Goal: Find specific page/section: Find specific page/section

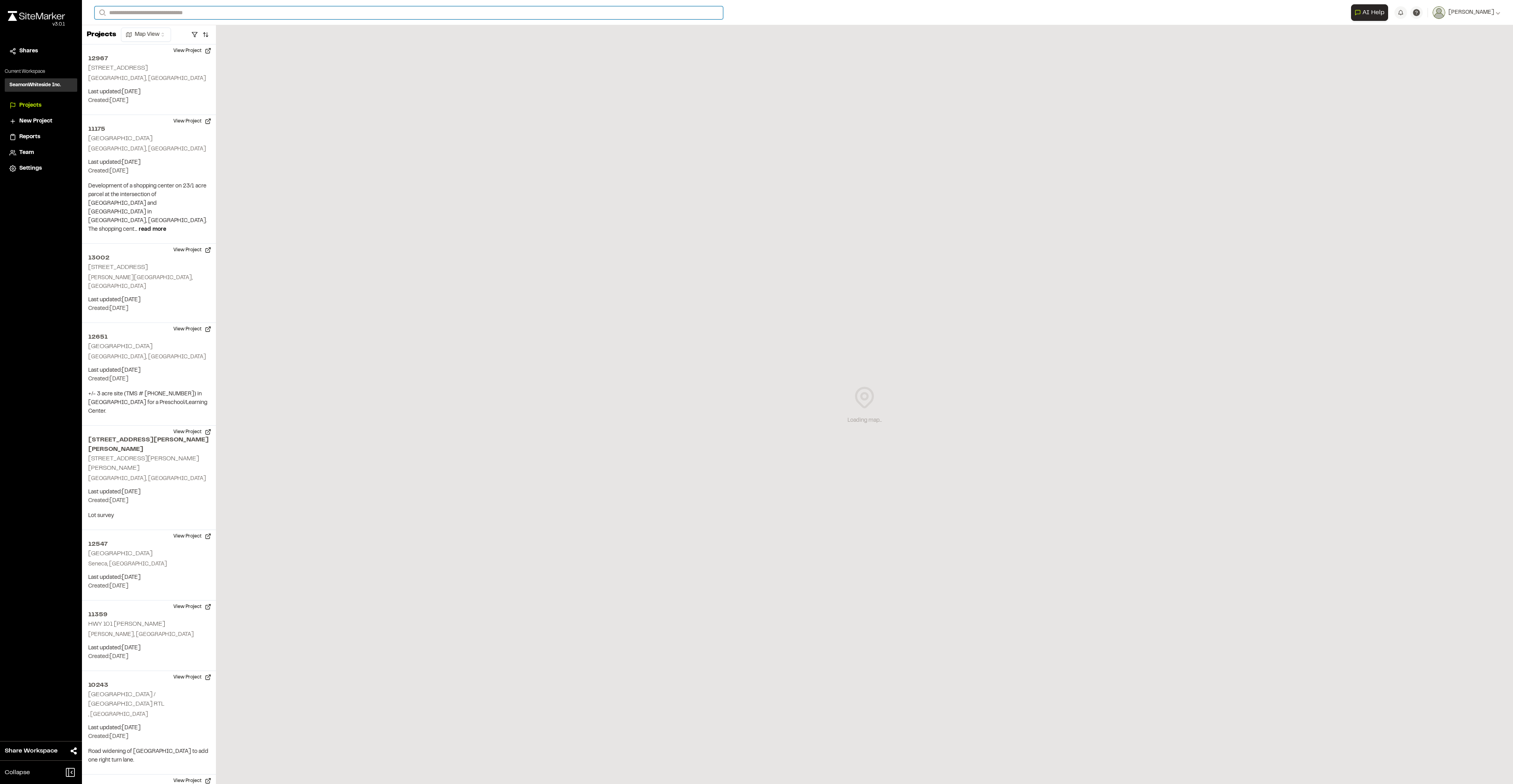
click at [140, 8] on input "Search" at bounding box center [408, 12] width 628 height 13
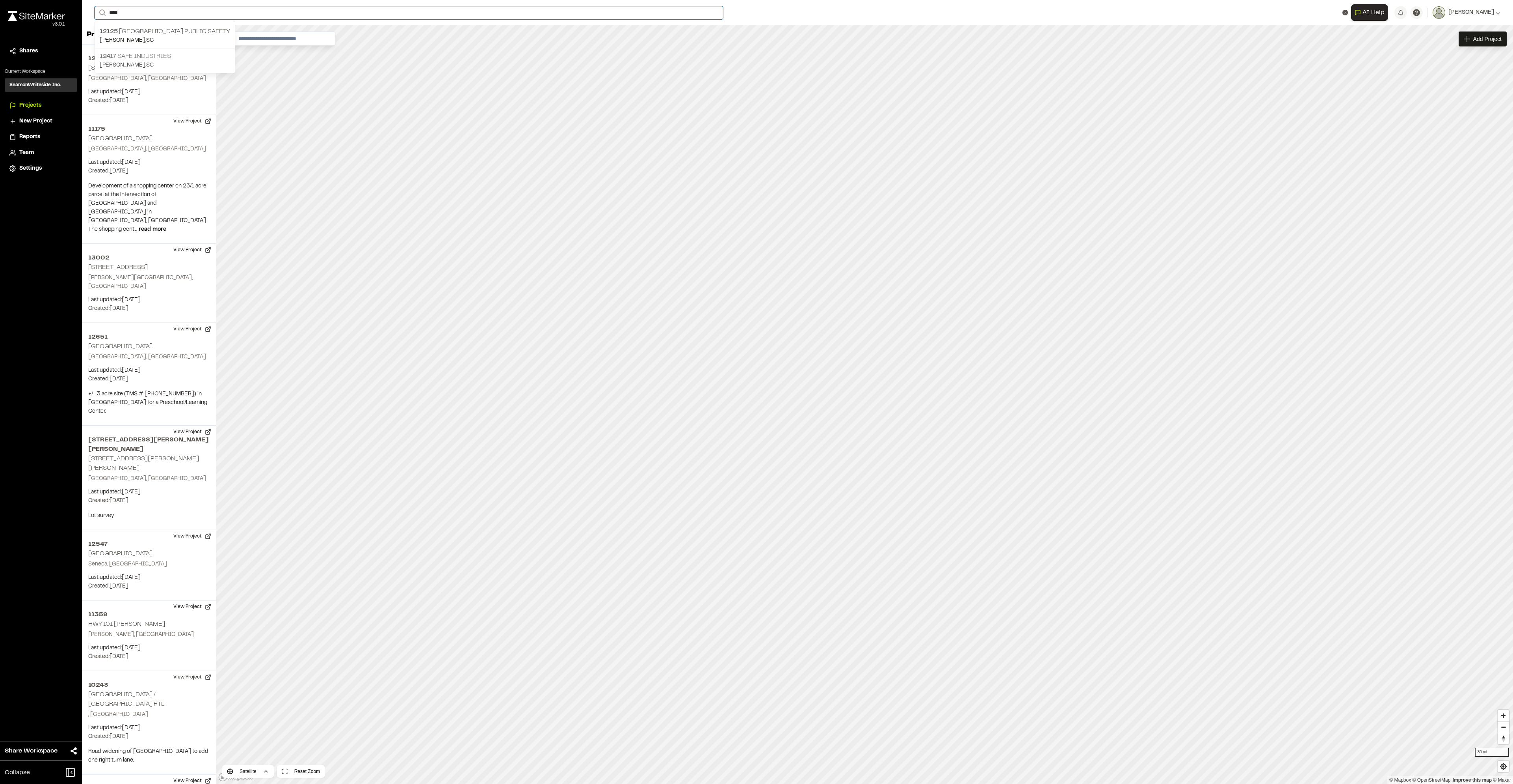
type input "****"
click at [135, 64] on p "[PERSON_NAME] , [GEOGRAPHIC_DATA]" at bounding box center [165, 65] width 130 height 9
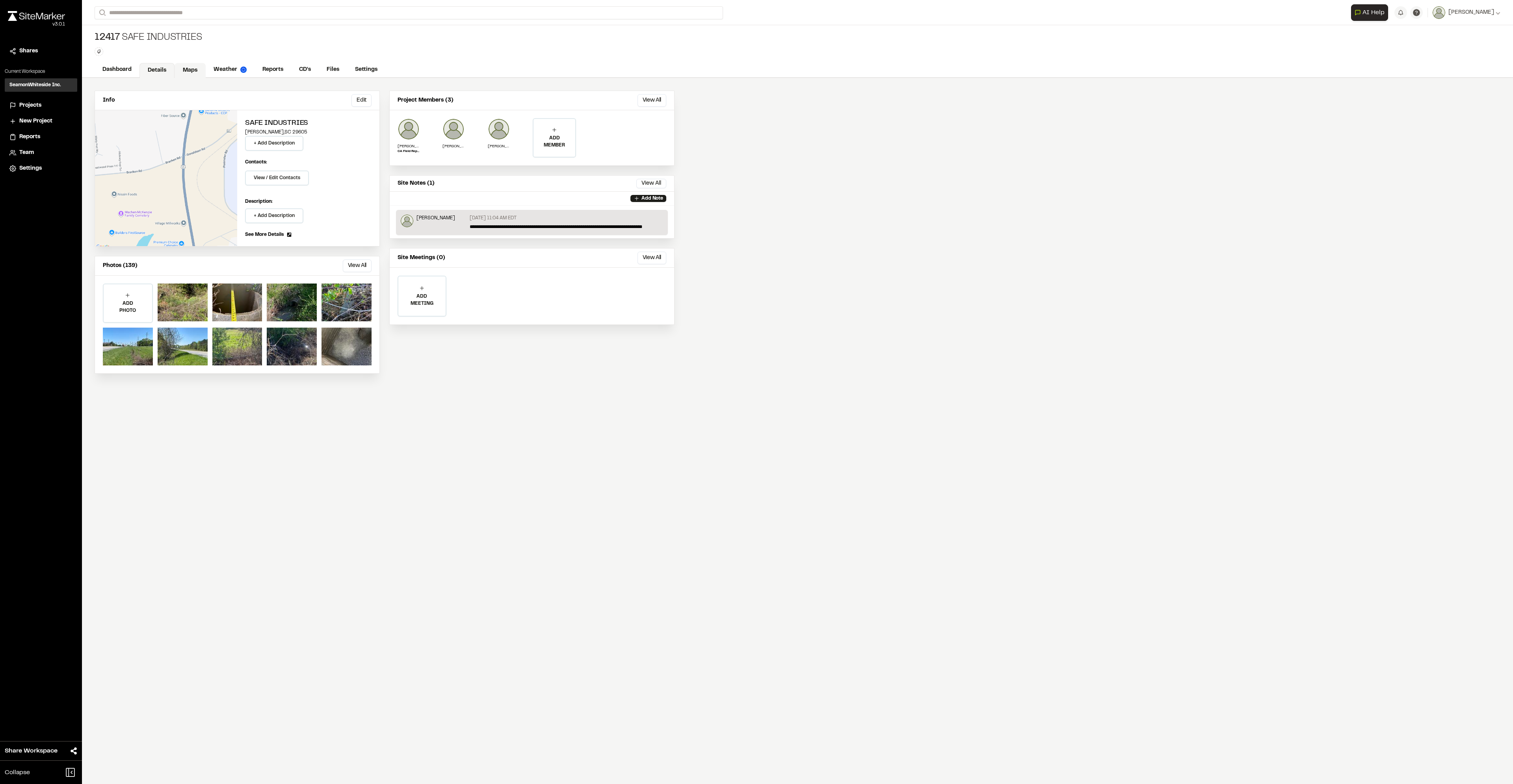
click at [187, 67] on link "Maps" at bounding box center [190, 70] width 31 height 15
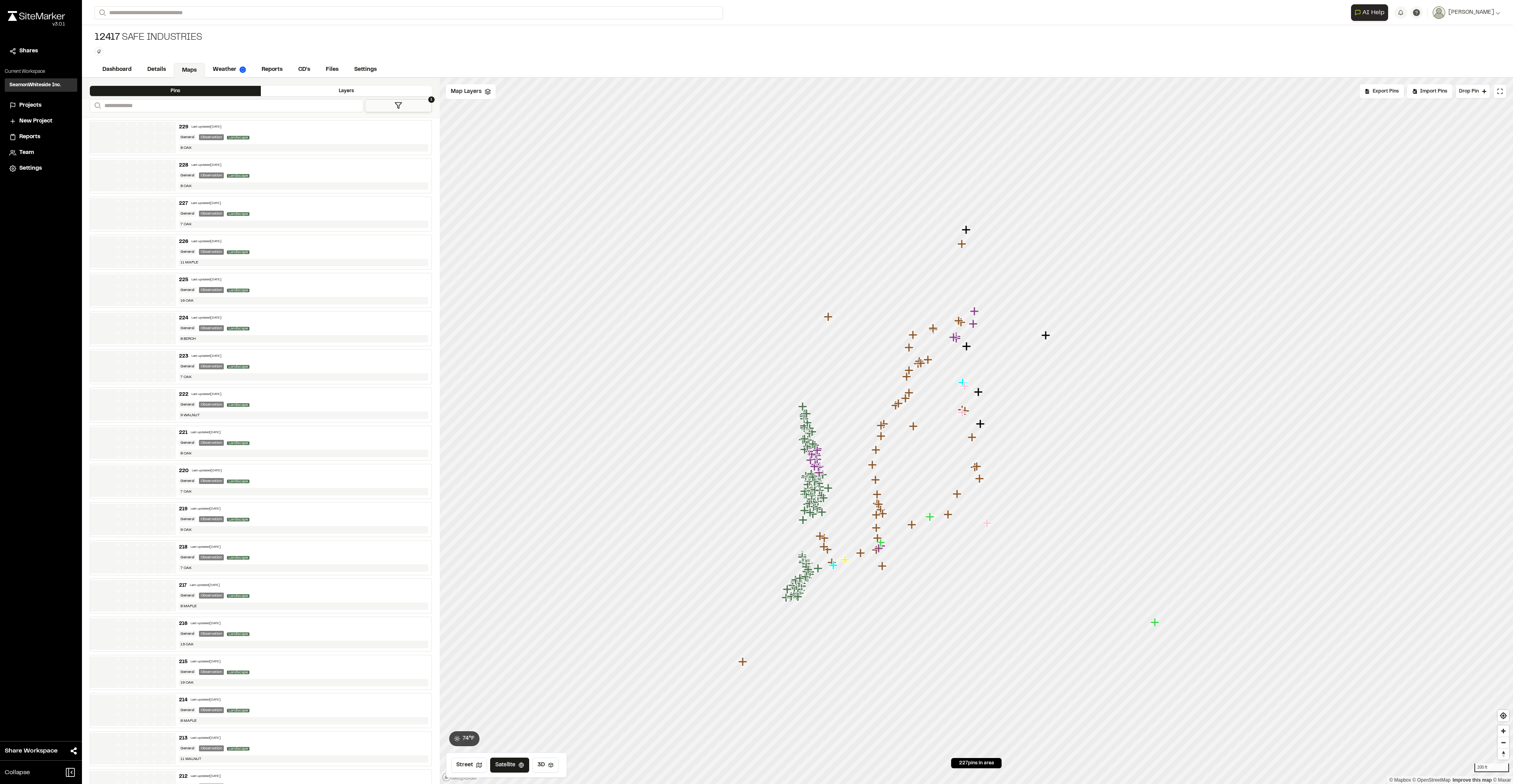
click at [829, 492] on icon "Map marker" at bounding box center [827, 487] width 9 height 9
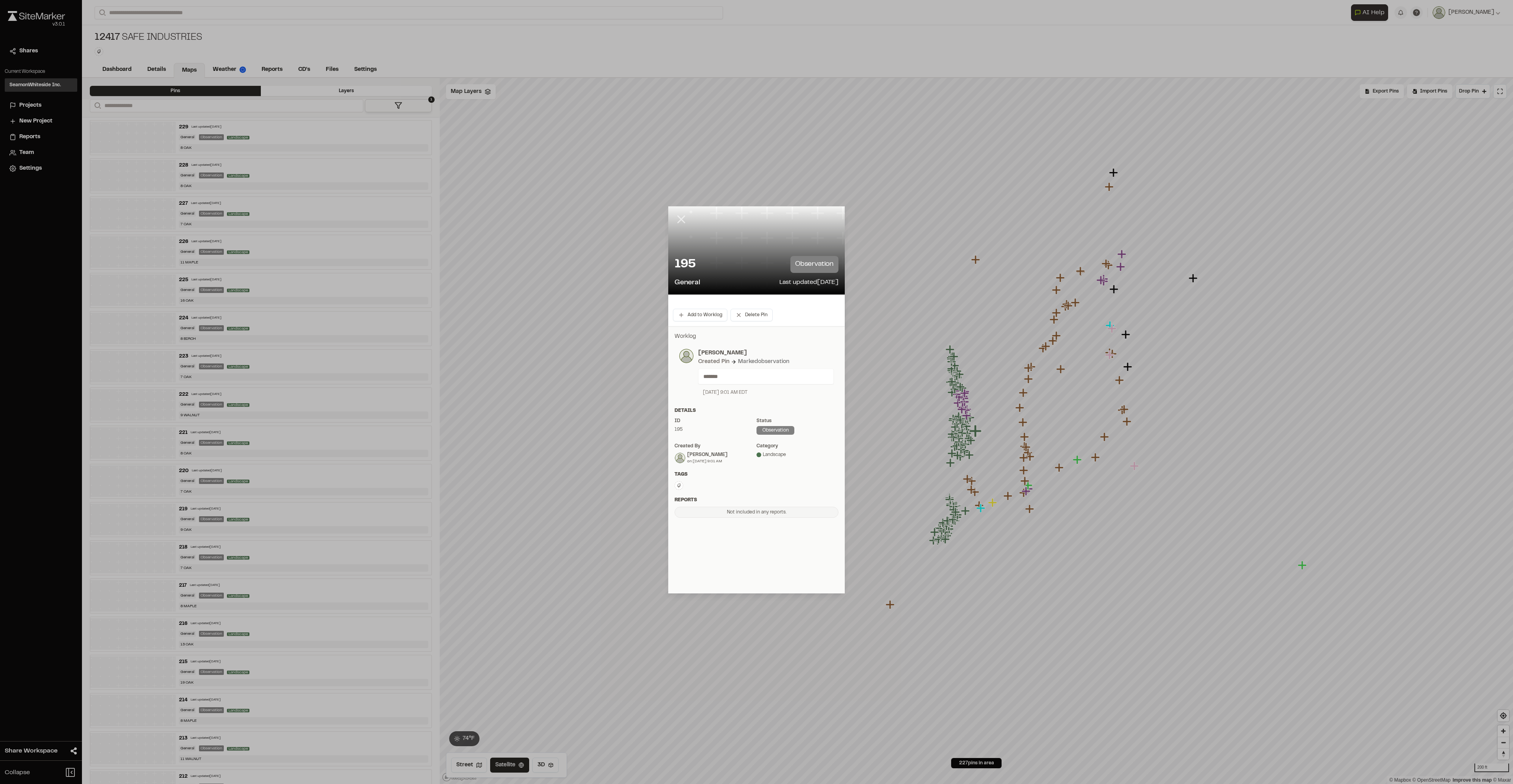
click at [677, 218] on icon at bounding box center [681, 219] width 13 height 13
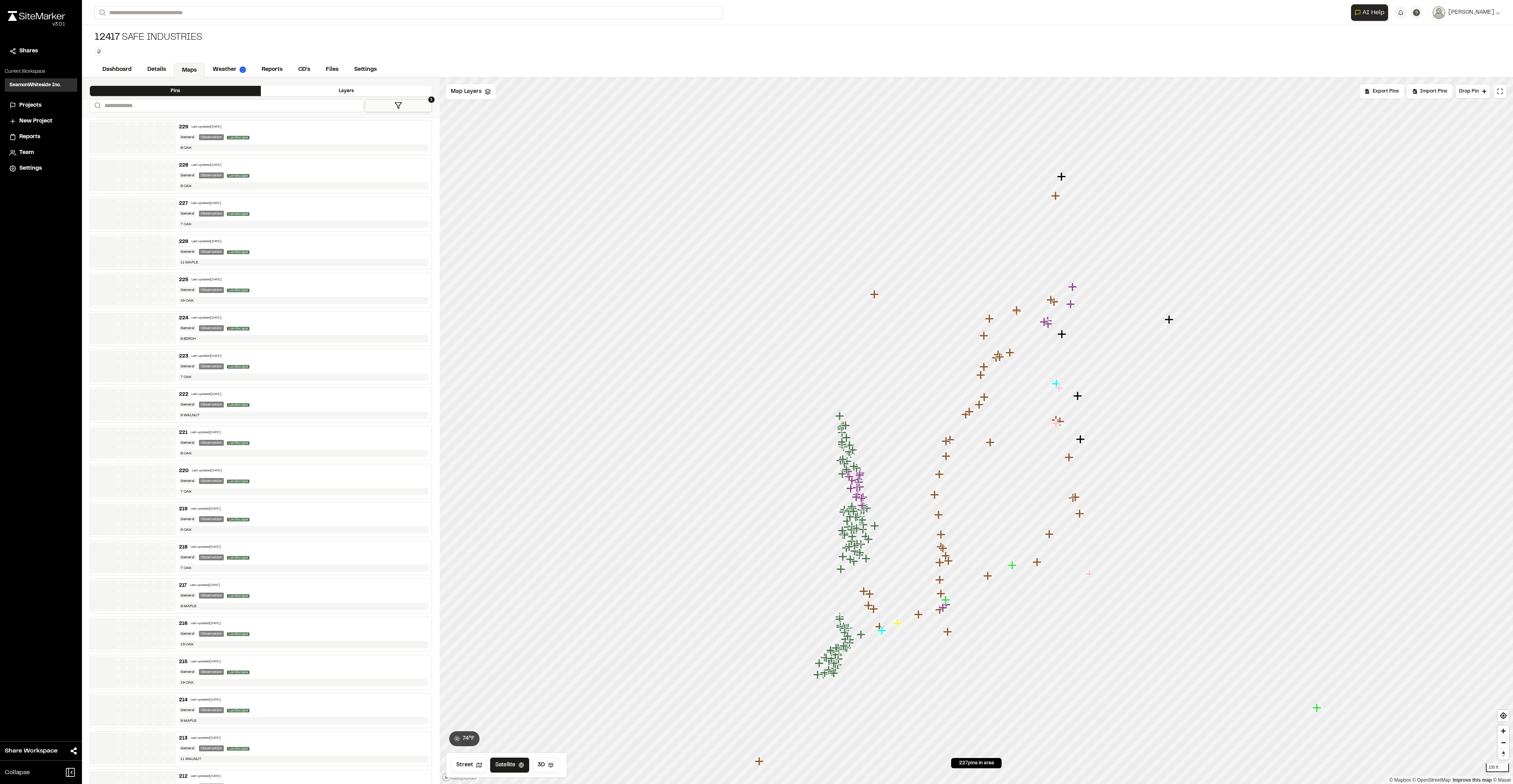
click at [992, 445] on icon "Map marker" at bounding box center [990, 442] width 10 height 10
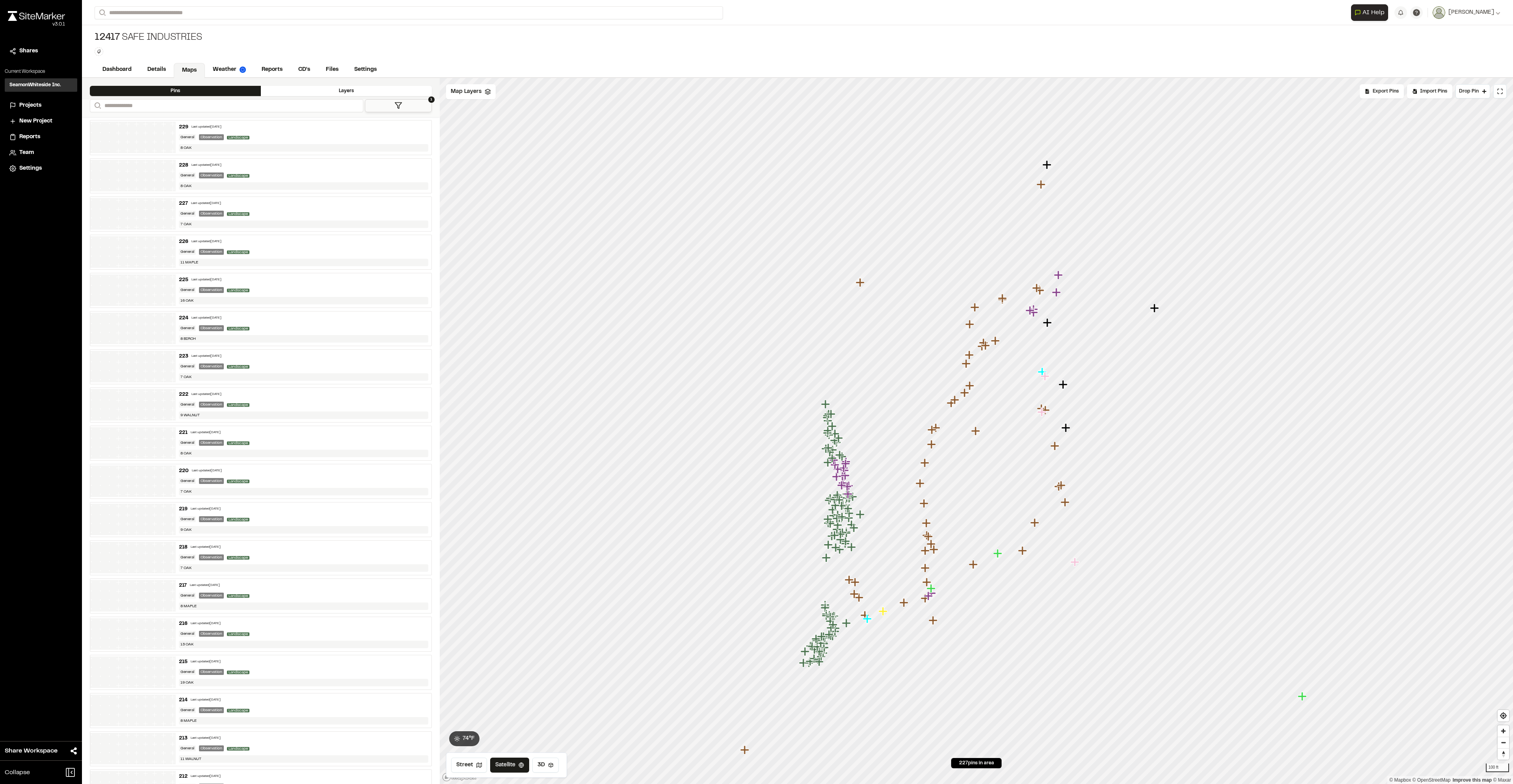
click at [843, 489] on icon "Map marker" at bounding box center [842, 485] width 10 height 10
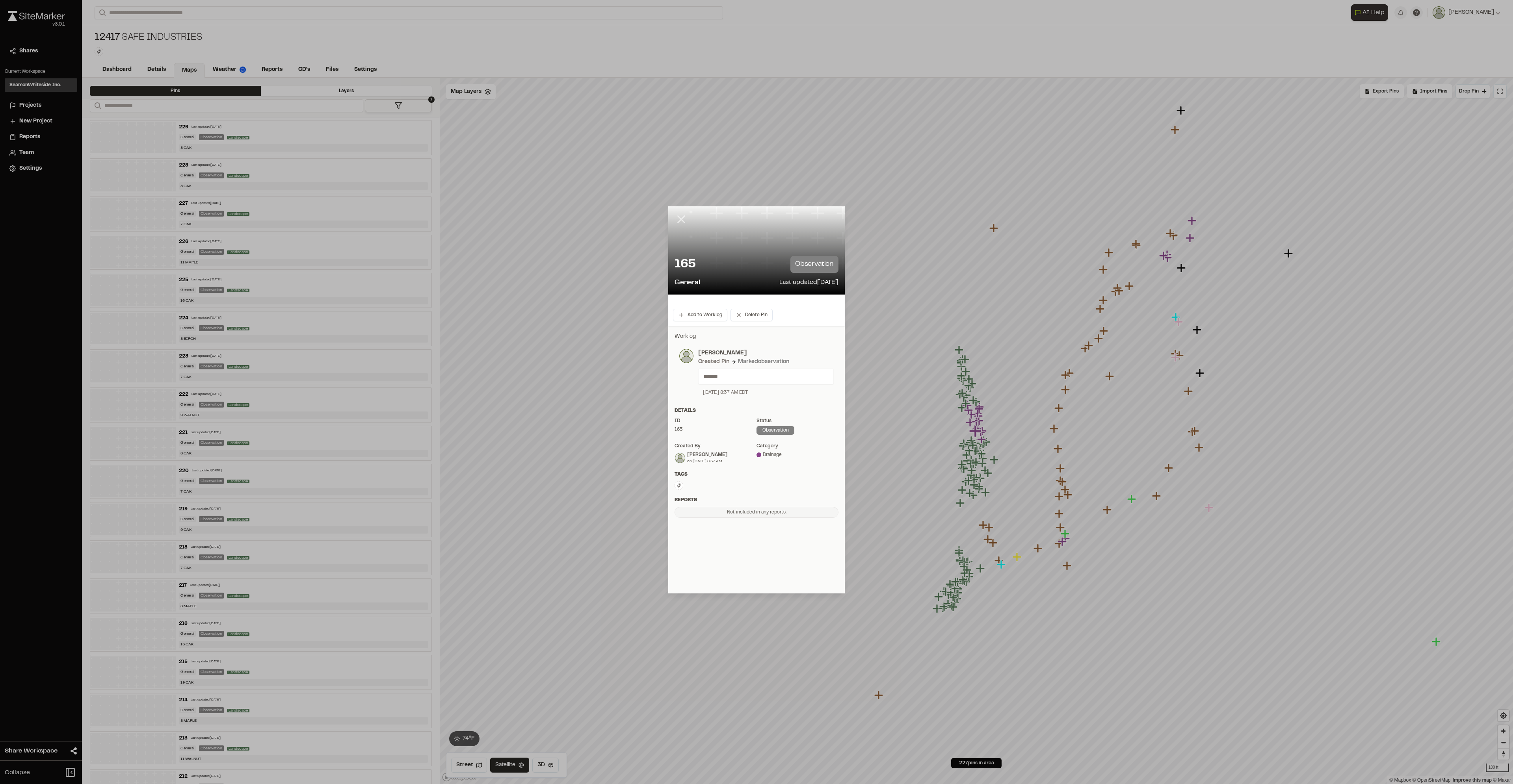
click at [679, 218] on icon at bounding box center [681, 219] width 13 height 13
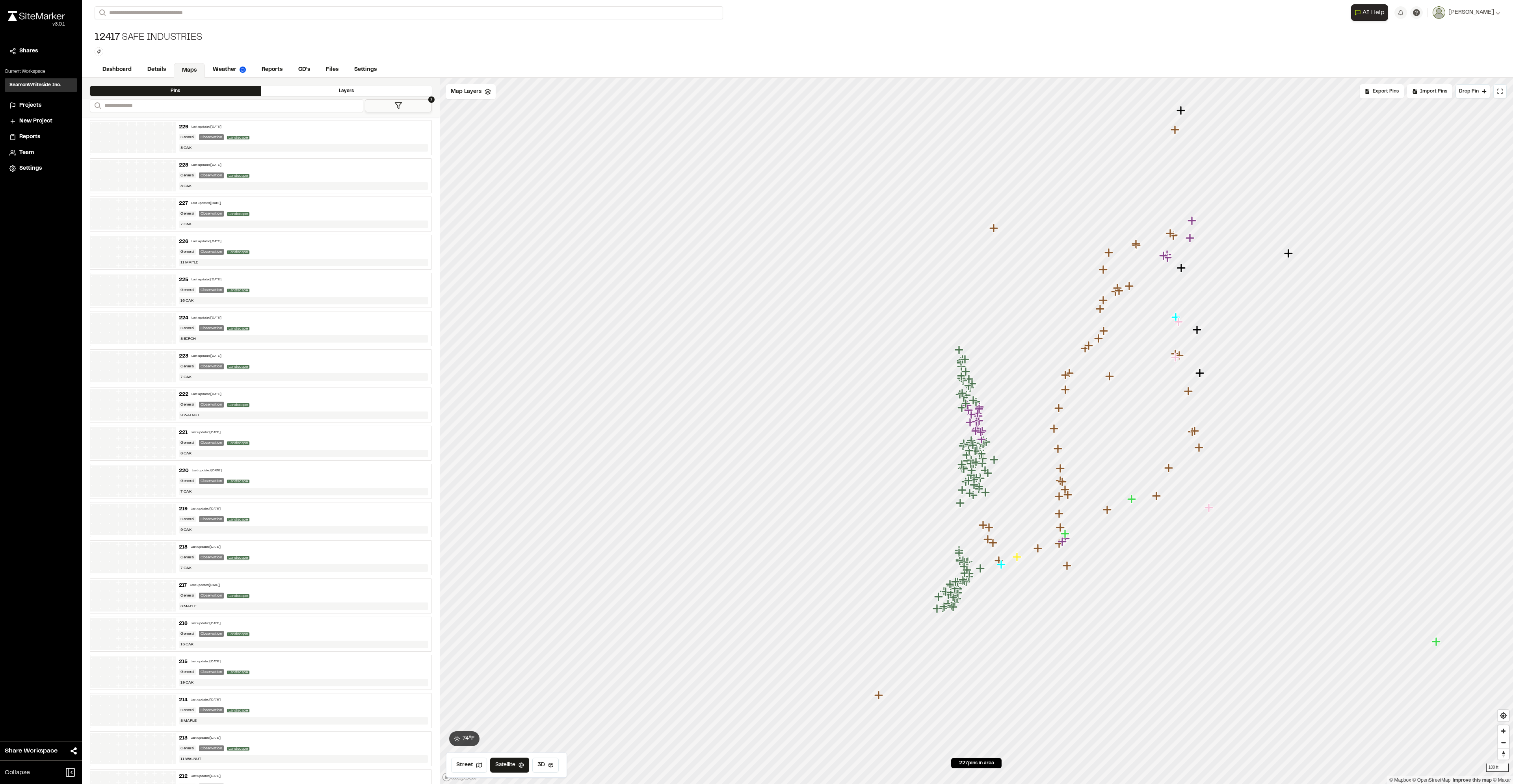
click at [970, 495] on icon "Map marker" at bounding box center [969, 493] width 9 height 9
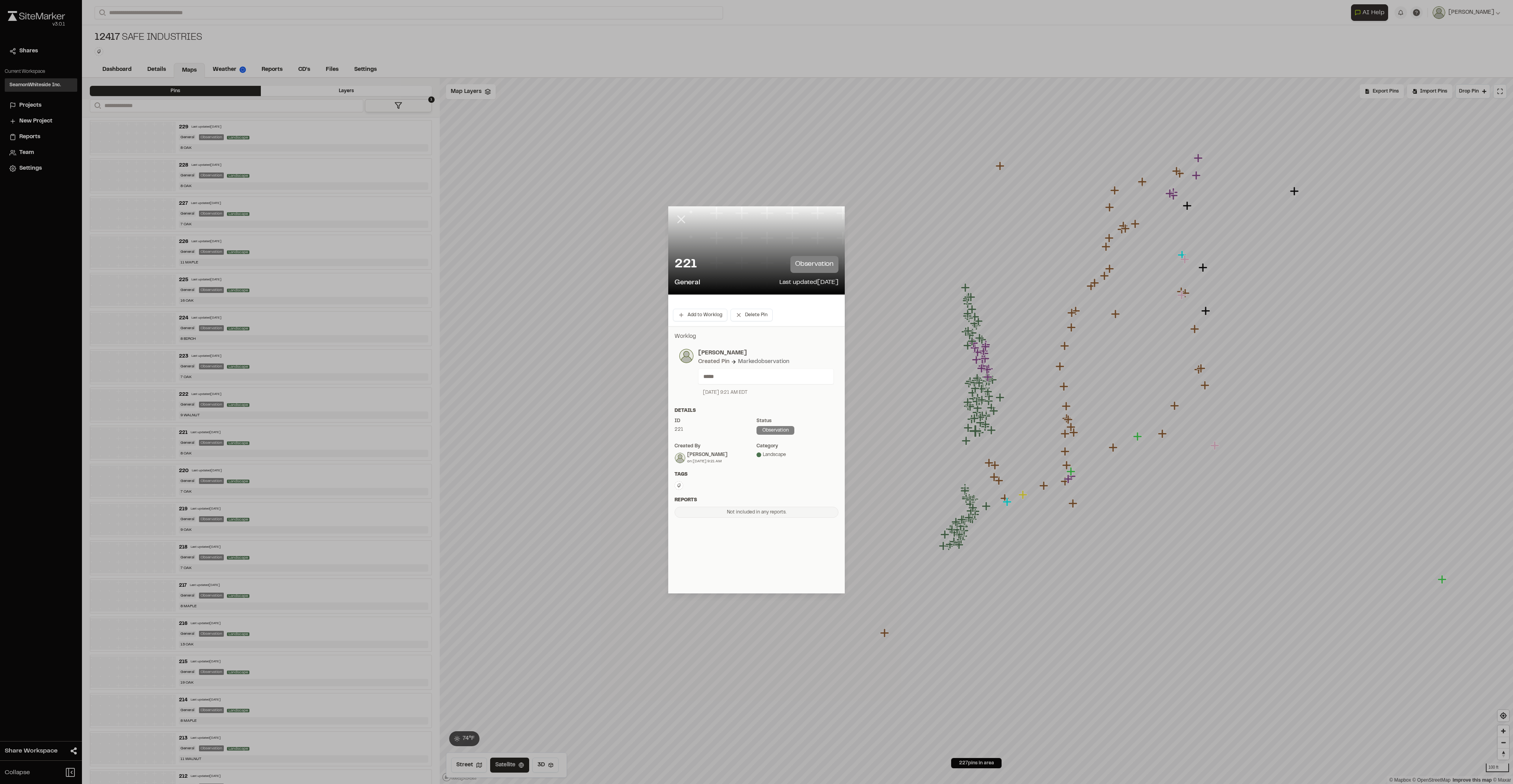
click at [682, 215] on icon at bounding box center [681, 219] width 13 height 13
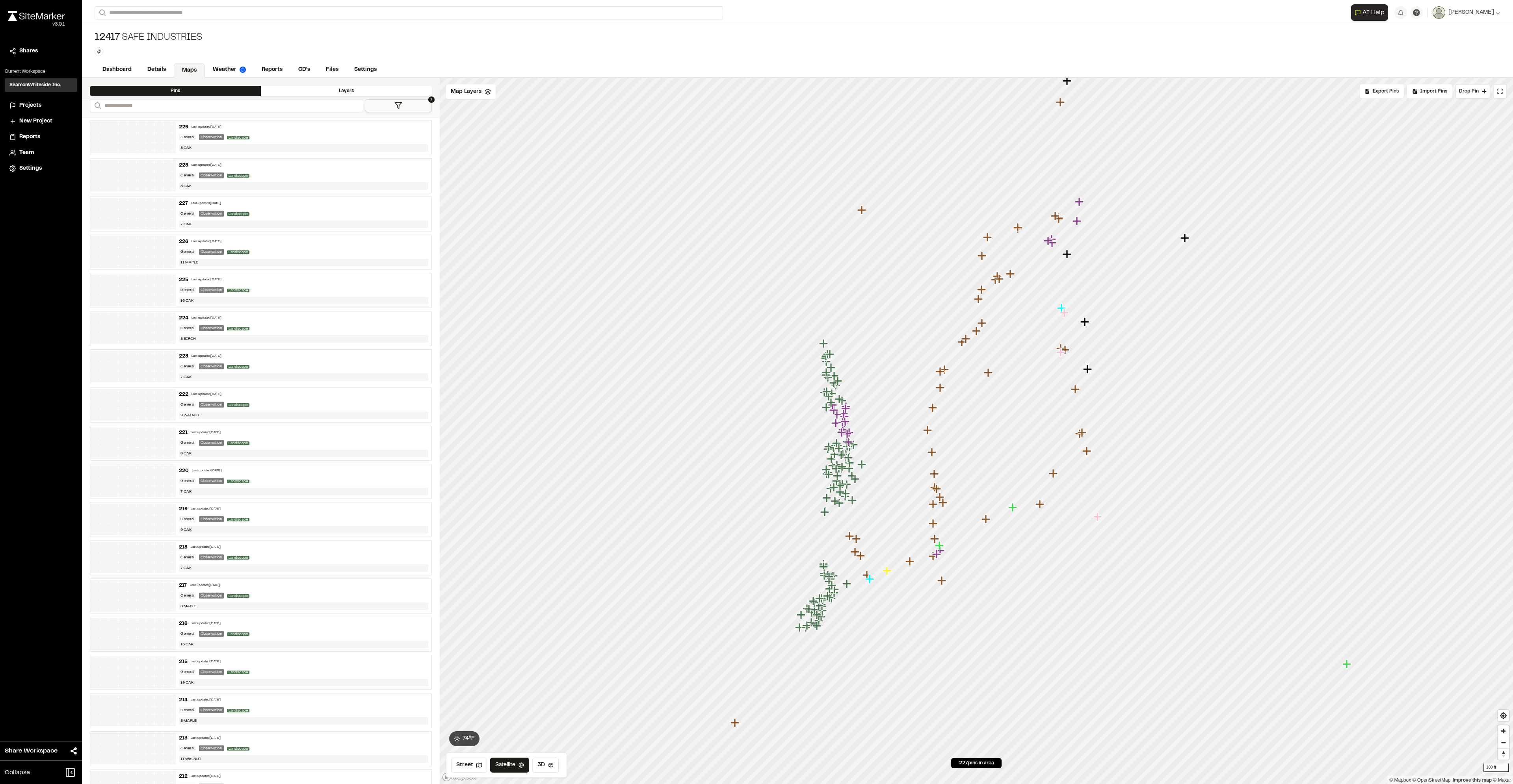
click at [829, 355] on icon "Map marker" at bounding box center [829, 354] width 9 height 9
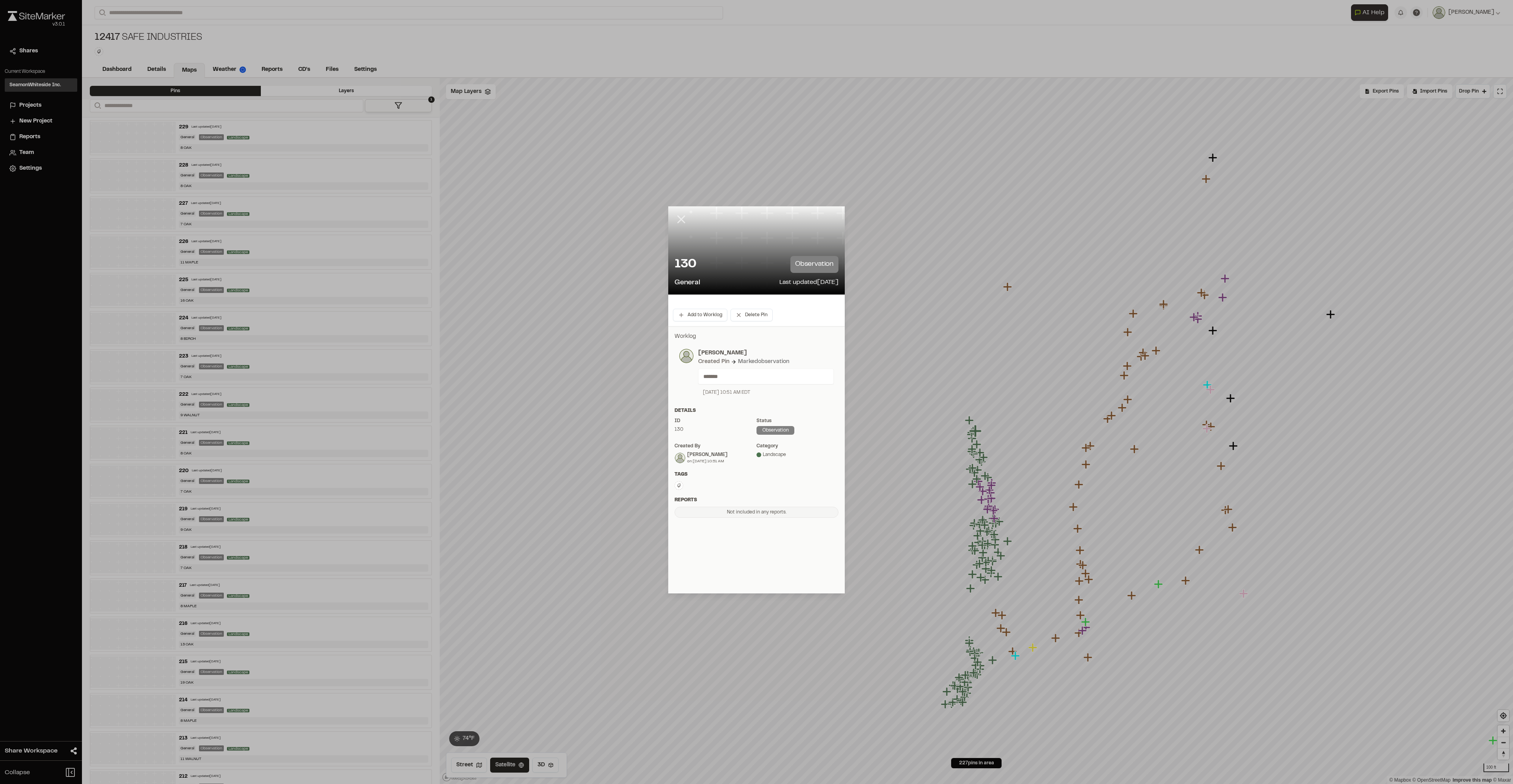
click at [679, 216] on line at bounding box center [681, 219] width 7 height 7
